Goal: Navigation & Orientation: Go to known website

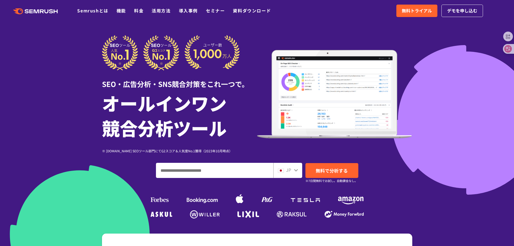
scroll to position [54, 0]
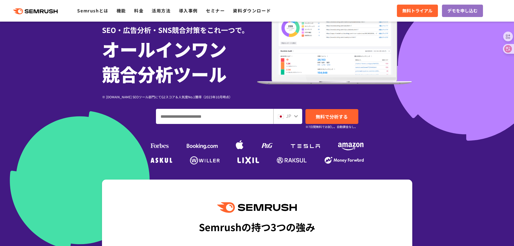
click at [297, 115] on icon at bounding box center [296, 116] width 4 height 4
click at [296, 117] on icon at bounding box center [296, 116] width 4 height 2
click at [295, 117] on icon at bounding box center [296, 116] width 4 height 4
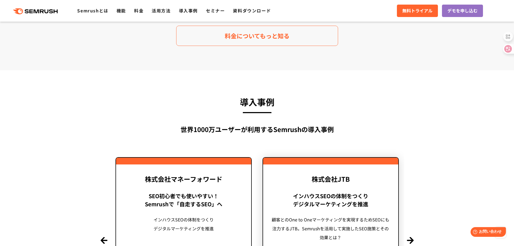
scroll to position [1321, 0]
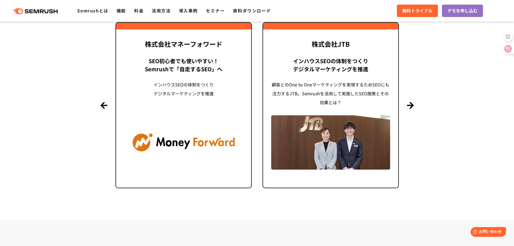
click at [44, 11] on icon ".cls {fill: #FF642D;}" at bounding box center [35, 11] width 61 height 6
